Goal: Task Accomplishment & Management: Manage account settings

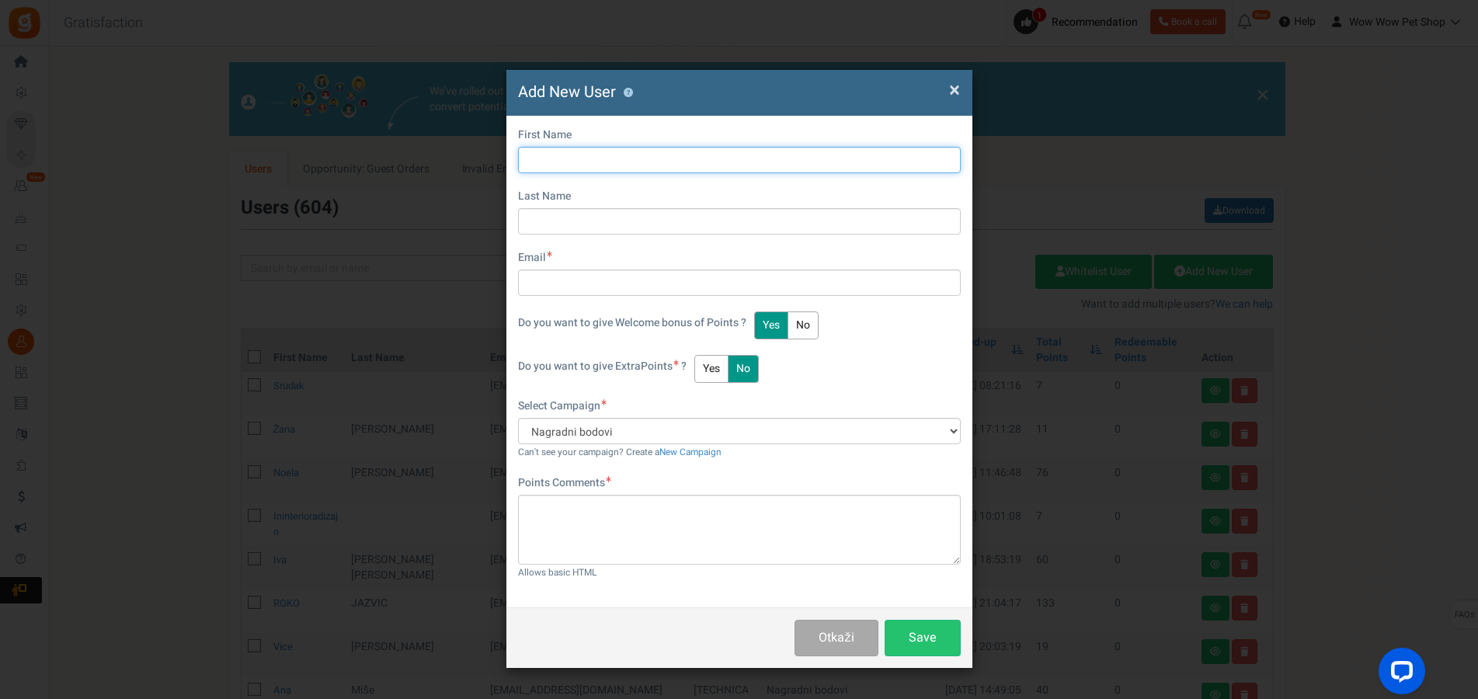
click at [640, 160] on input "text" at bounding box center [739, 160] width 443 height 26
type input "Domagoj"
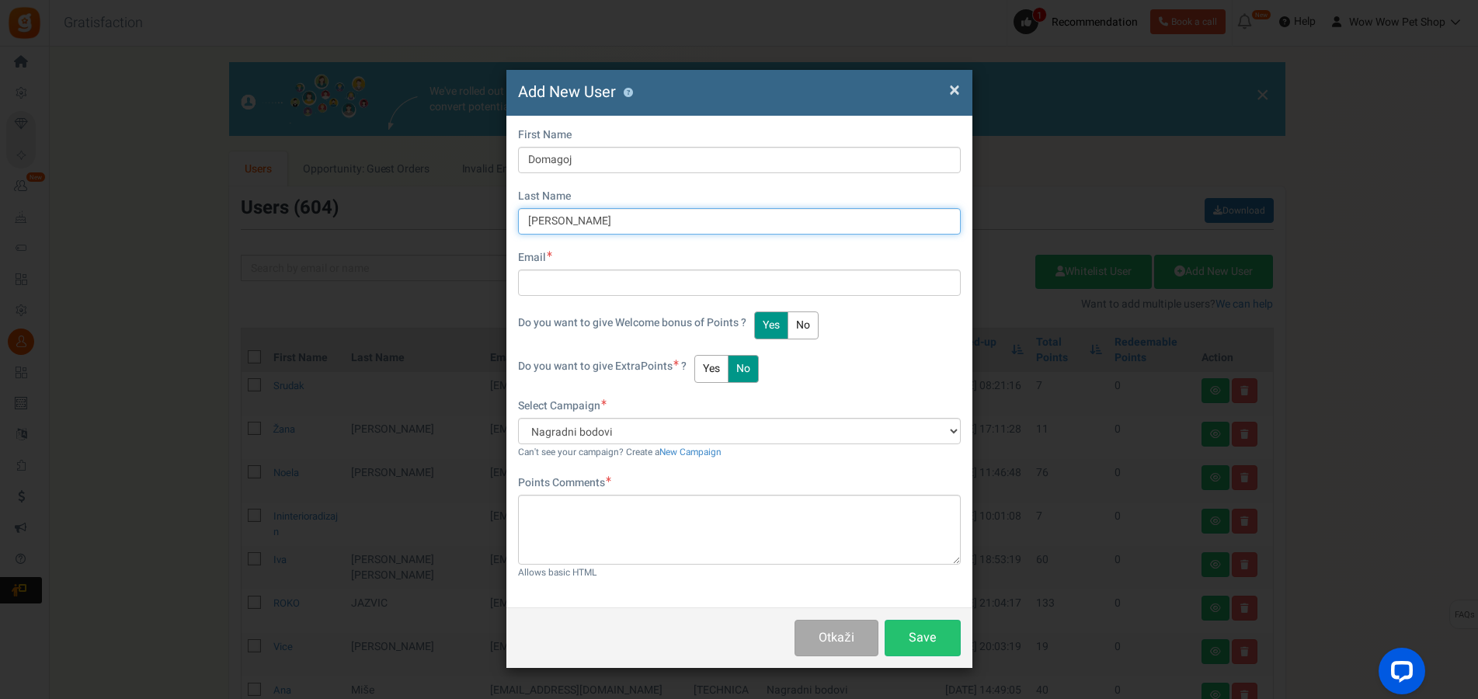
type input "[PERSON_NAME]"
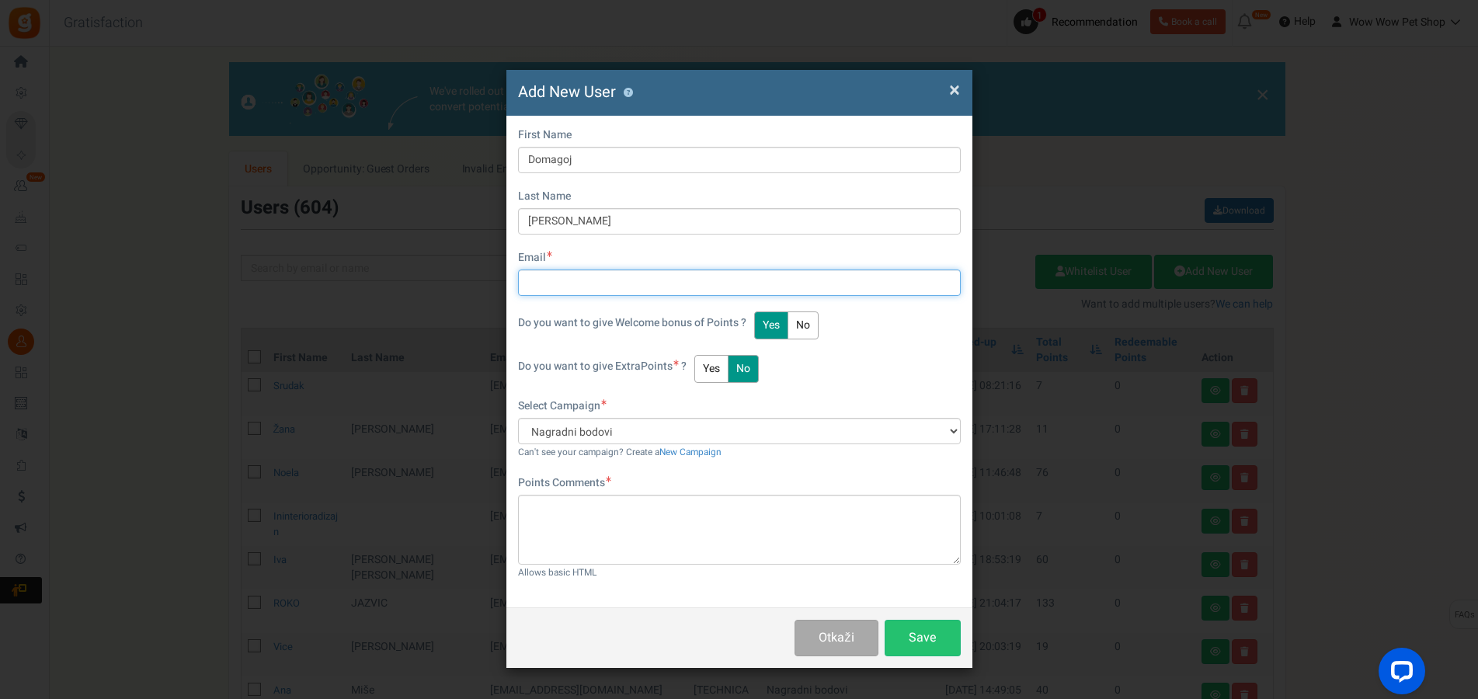
click at [618, 292] on input "text" at bounding box center [739, 283] width 443 height 26
type input "[DOMAIN_NAME][EMAIL_ADDRESS][DOMAIN_NAME]"
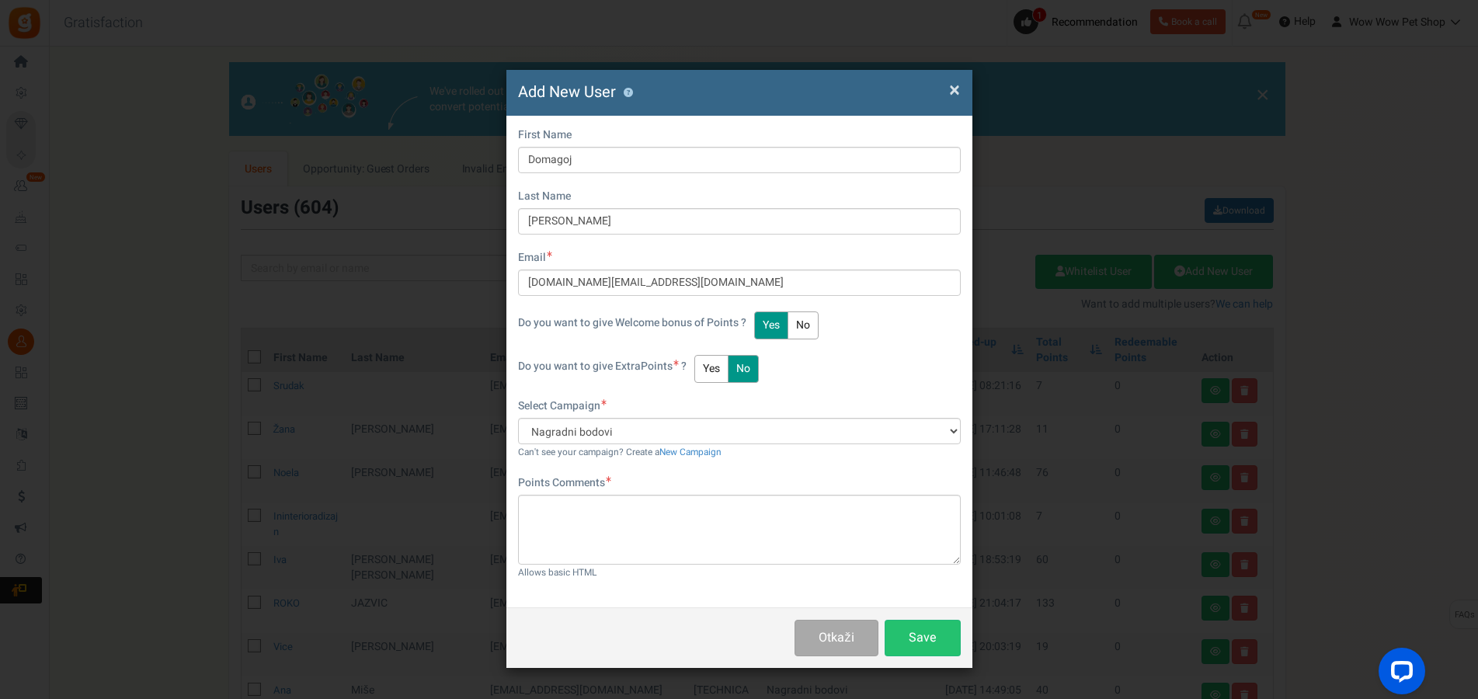
click at [718, 362] on button "Yes" at bounding box center [711, 369] width 34 height 28
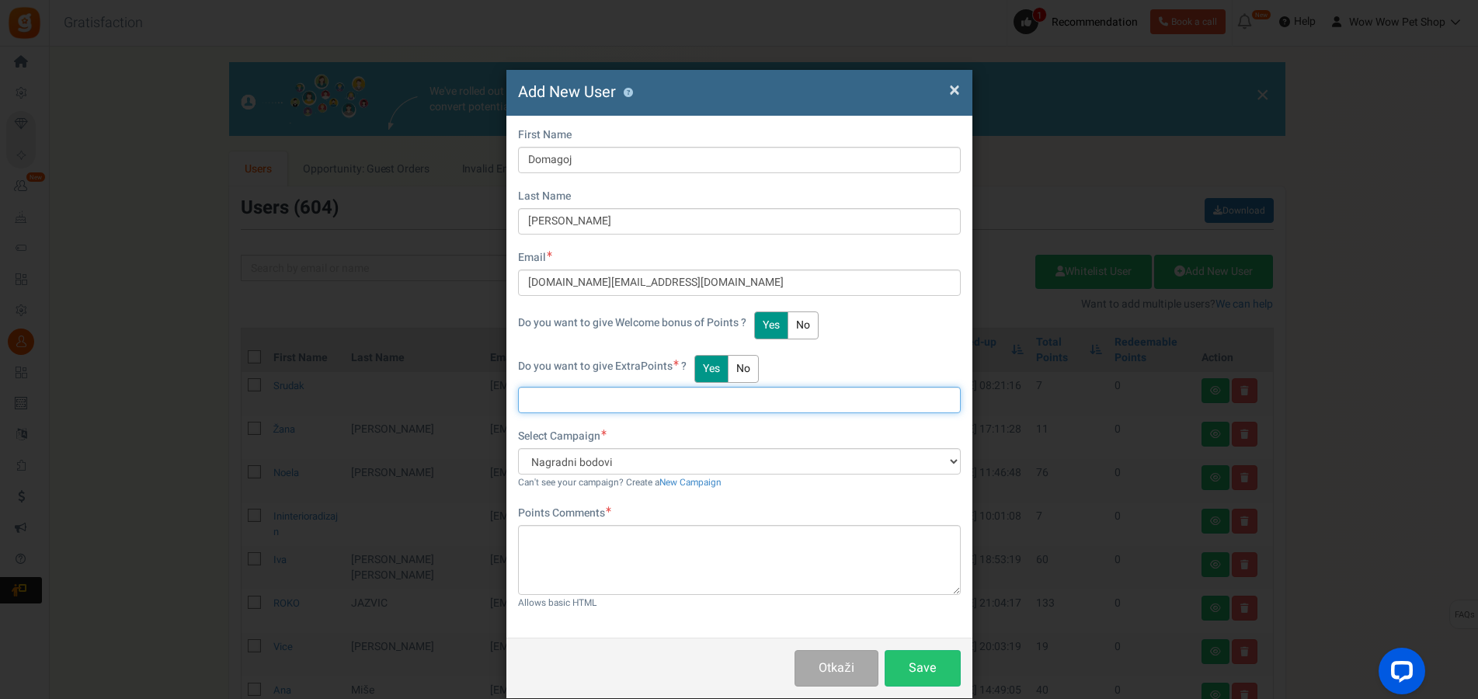
click at [652, 409] on input "text" at bounding box center [739, 400] width 443 height 26
type input "88"
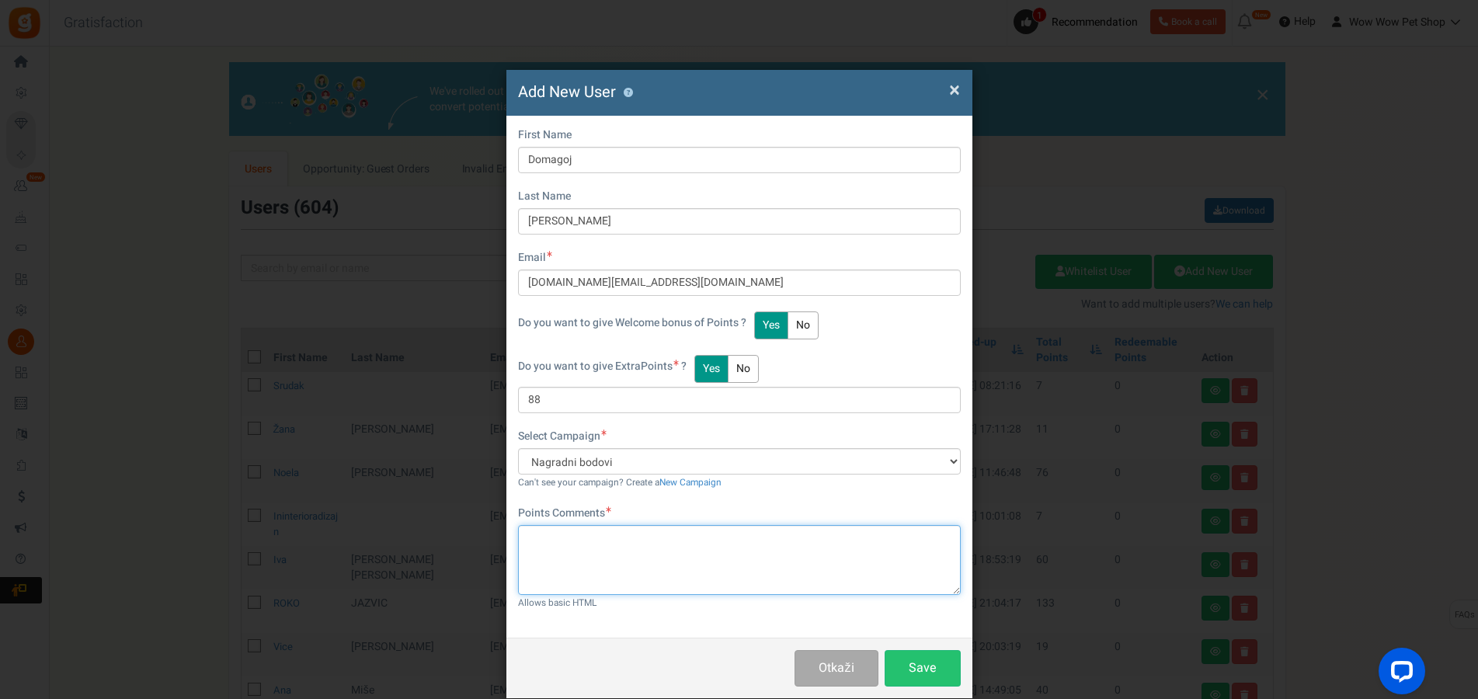
click at [666, 550] on textarea at bounding box center [739, 560] width 443 height 70
type textarea "Račun br. 1570"
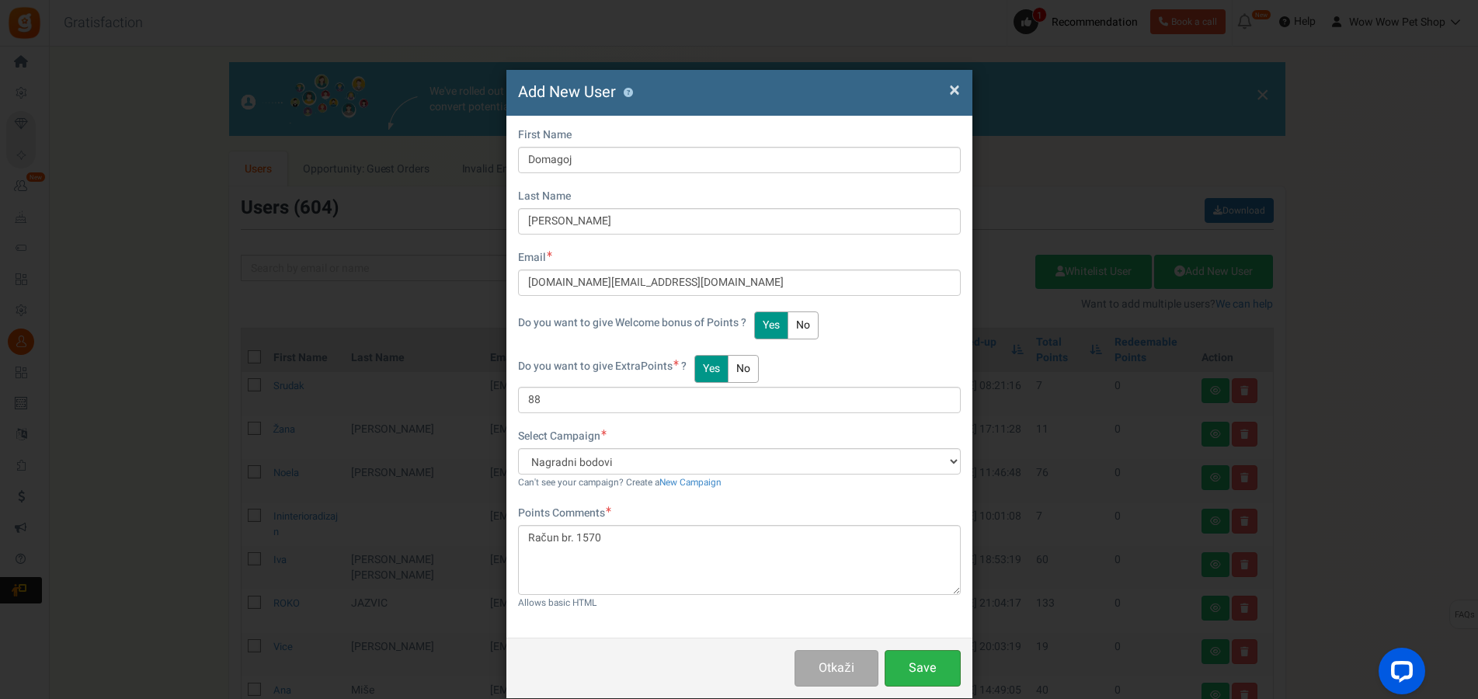
click at [924, 670] on button "Save" at bounding box center [923, 668] width 76 height 37
